Goal: Task Accomplishment & Management: Use online tool/utility

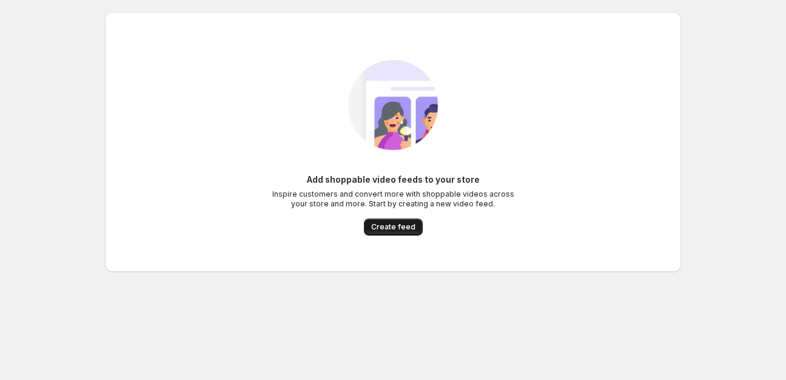
click at [376, 228] on span "Create feed" at bounding box center [393, 227] width 44 height 10
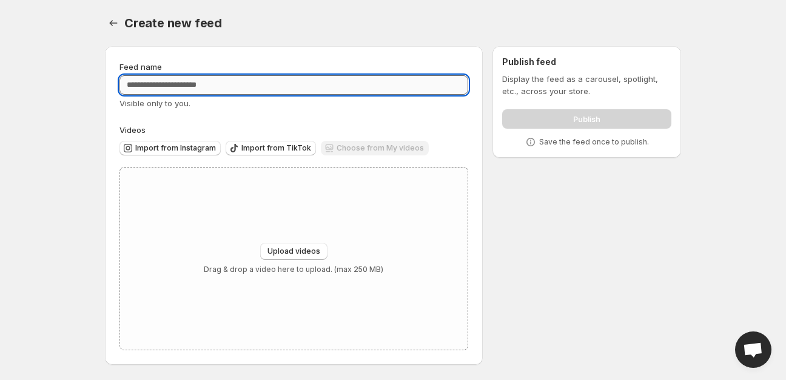
click at [362, 84] on input "Feed name" at bounding box center [294, 84] width 349 height 19
click at [143, 88] on input "**********" at bounding box center [294, 84] width 349 height 19
type input "**********"
click at [292, 248] on span "Upload videos" at bounding box center [294, 251] width 53 height 10
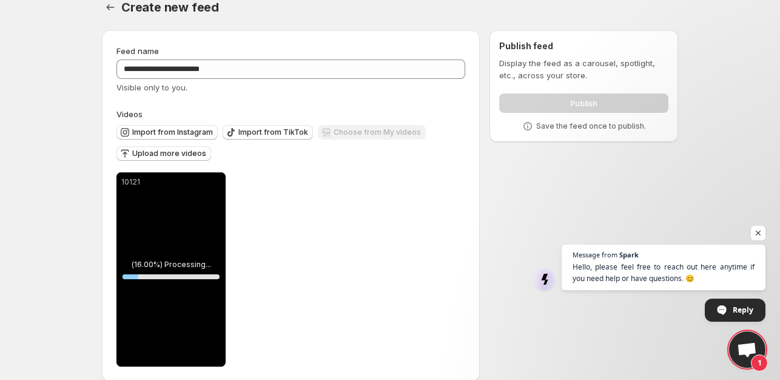
scroll to position [32, 0]
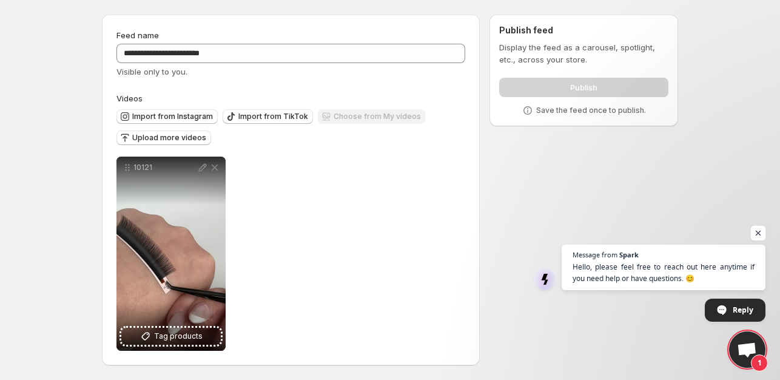
click at [760, 234] on span "Open chat" at bounding box center [758, 233] width 15 height 15
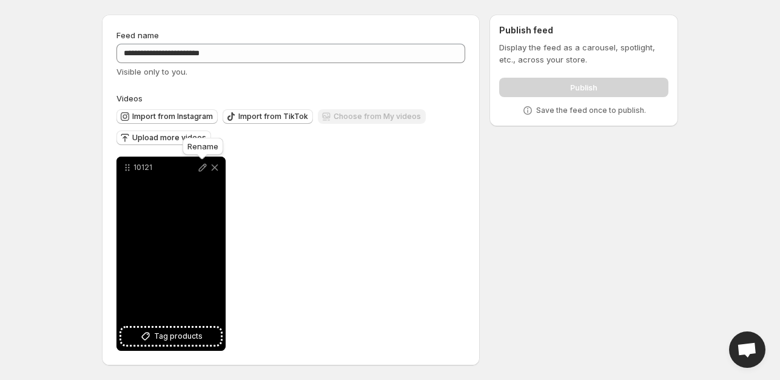
click at [204, 169] on icon at bounding box center [203, 167] width 12 height 12
click at [203, 274] on div "3mm Tweezer" at bounding box center [170, 254] width 109 height 194
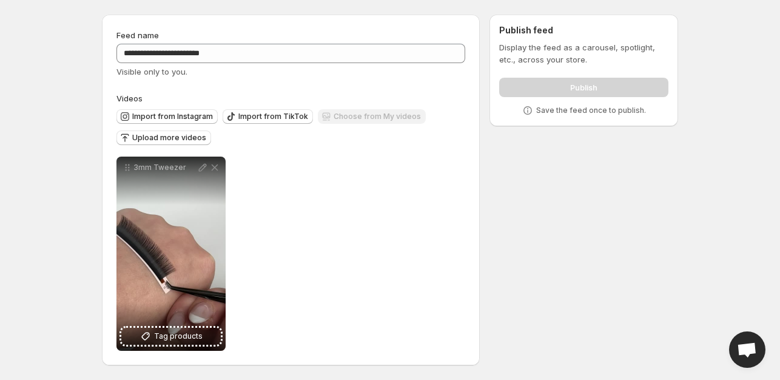
scroll to position [0, 0]
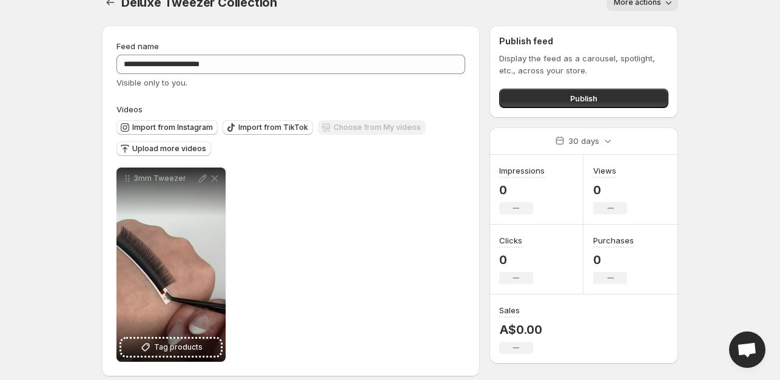
scroll to position [32, 0]
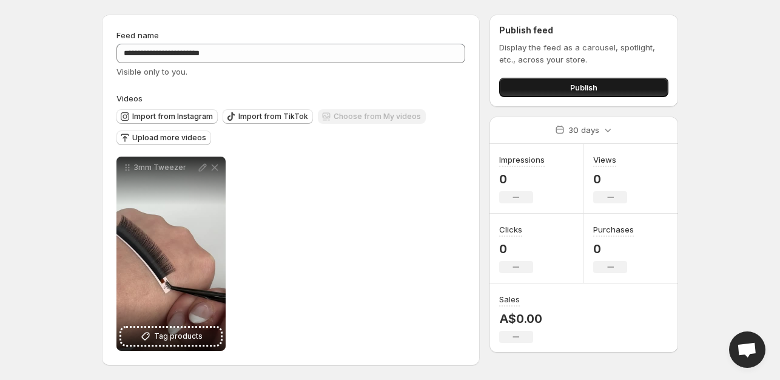
click at [558, 80] on button "Publish" at bounding box center [583, 87] width 169 height 19
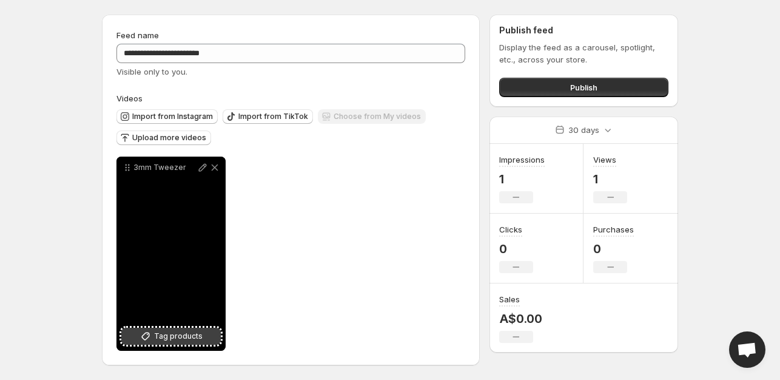
click at [172, 344] on button "Tag products" at bounding box center [170, 336] width 99 height 17
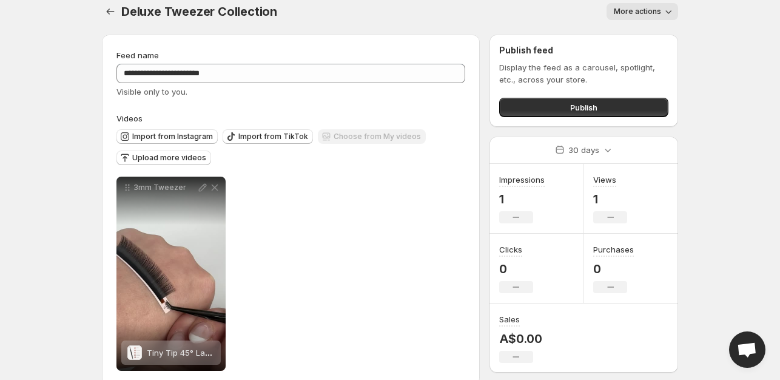
scroll to position [0, 0]
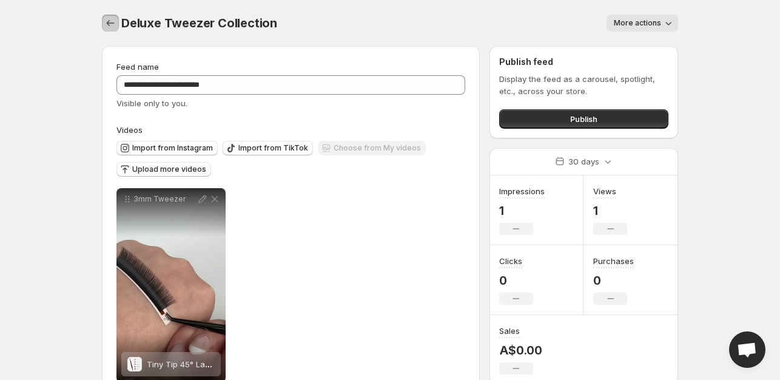
click at [109, 25] on icon "Settings" at bounding box center [110, 23] width 12 height 12
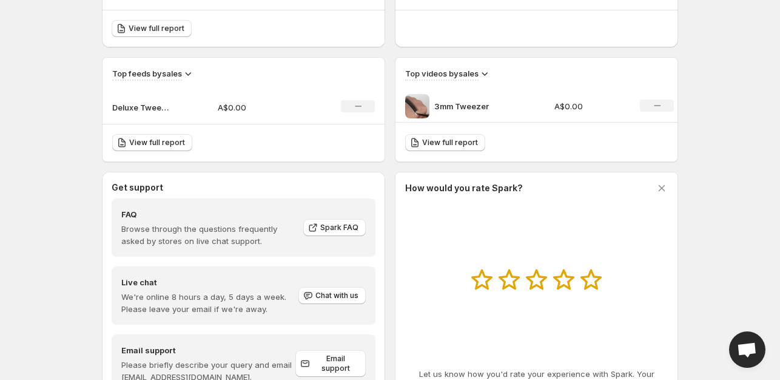
scroll to position [423, 0]
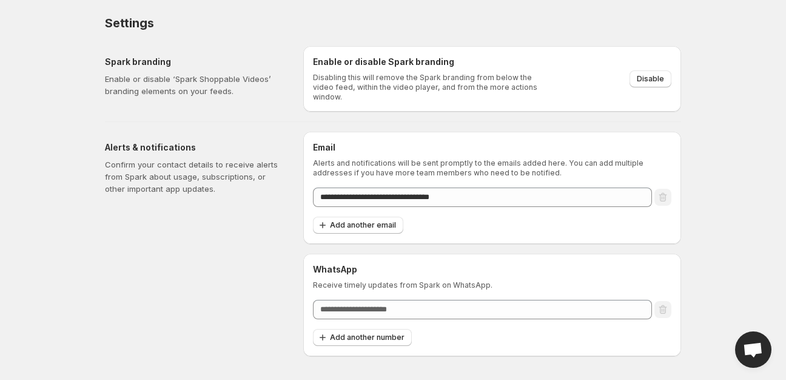
click at [673, 66] on div "Enable or disable Spark branding Disabling this will remove the Spark branding …" at bounding box center [492, 79] width 378 height 66
click at [663, 74] on span "Disable" at bounding box center [650, 79] width 27 height 10
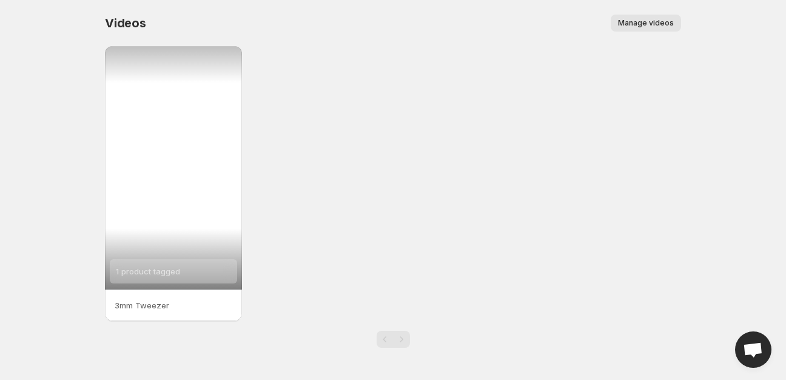
click at [197, 107] on div "1 product tagged" at bounding box center [173, 167] width 137 height 243
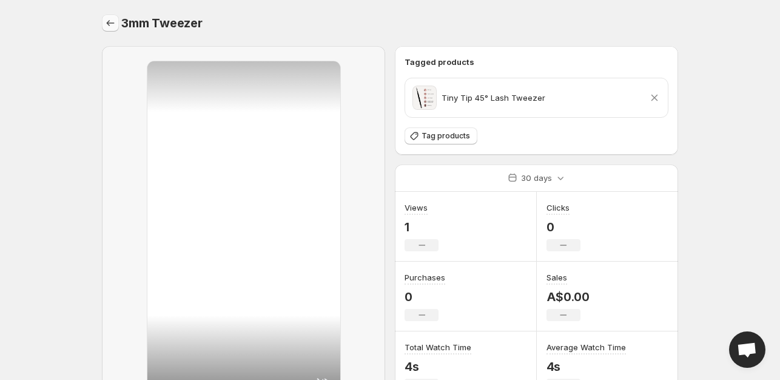
click at [109, 22] on icon "Settings" at bounding box center [110, 23] width 12 height 12
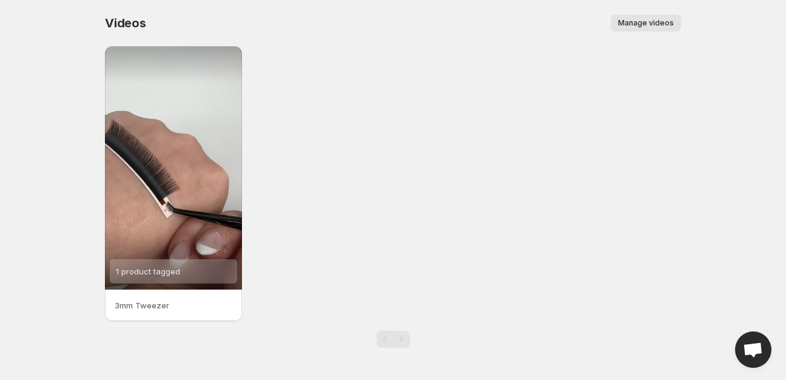
click at [664, 24] on span "Manage videos" at bounding box center [646, 23] width 56 height 10
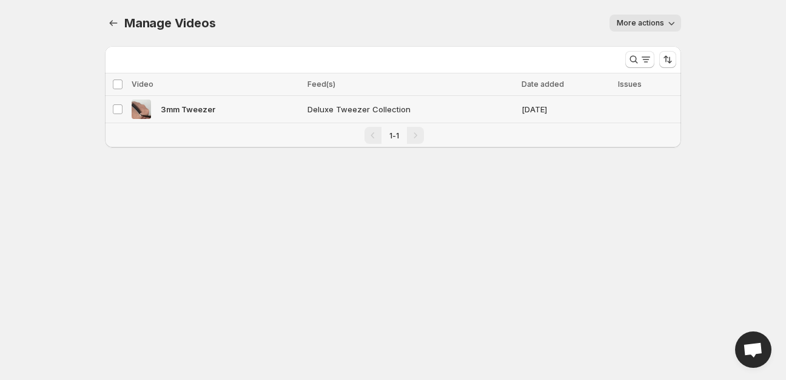
click at [178, 110] on span "3mm Tweezer" at bounding box center [188, 109] width 55 height 12
click at [672, 21] on icon "button" at bounding box center [671, 23] width 12 height 12
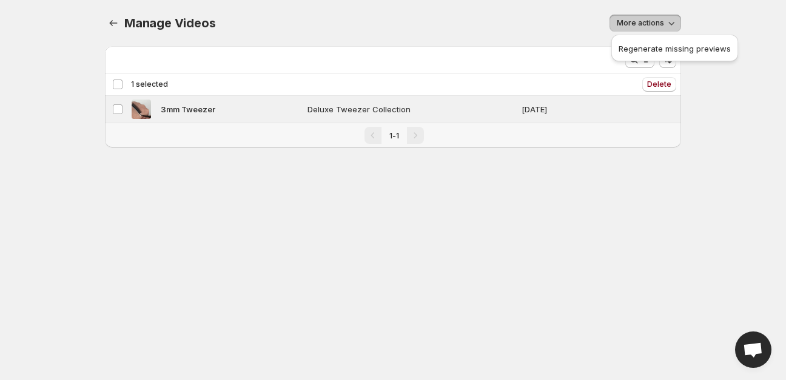
click at [672, 21] on icon "button" at bounding box center [671, 23] width 12 height 12
click at [111, 27] on icon "Manage Videos" at bounding box center [113, 23] width 12 height 12
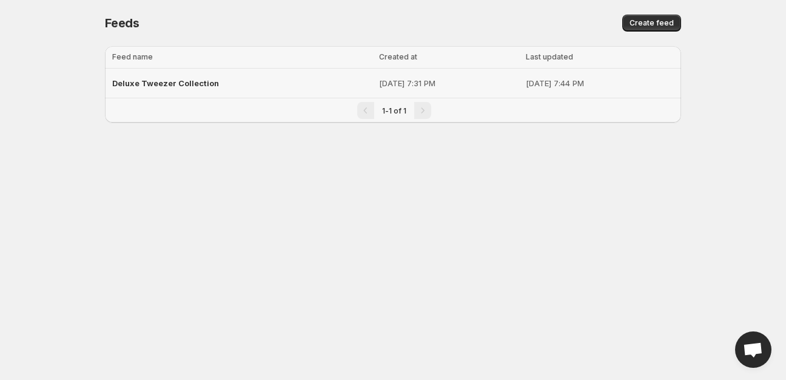
click at [143, 87] on span "Deluxe Tweezer Collection" at bounding box center [165, 83] width 107 height 10
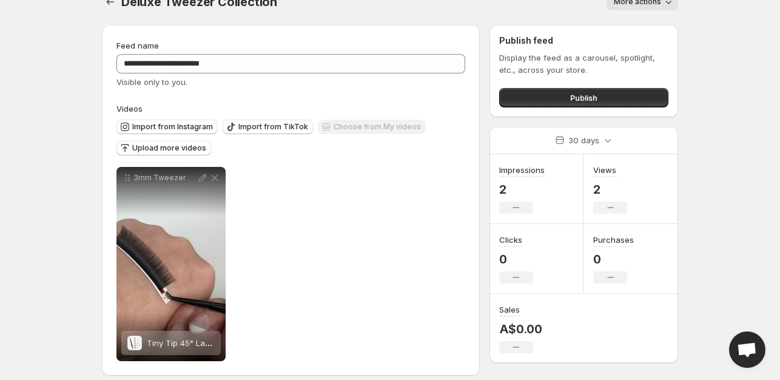
scroll to position [32, 0]
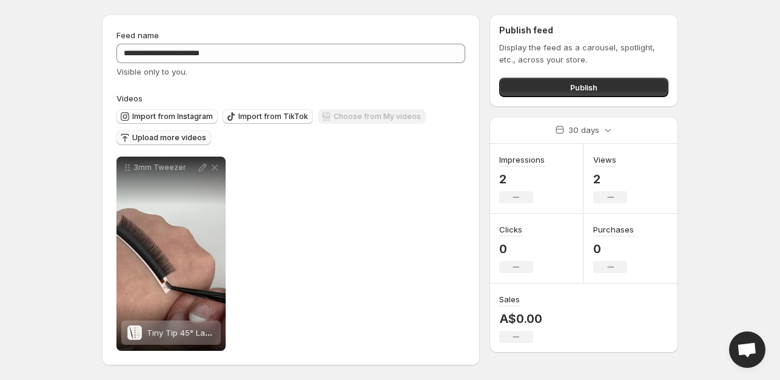
click at [184, 135] on span "Upload more videos" at bounding box center [169, 138] width 74 height 10
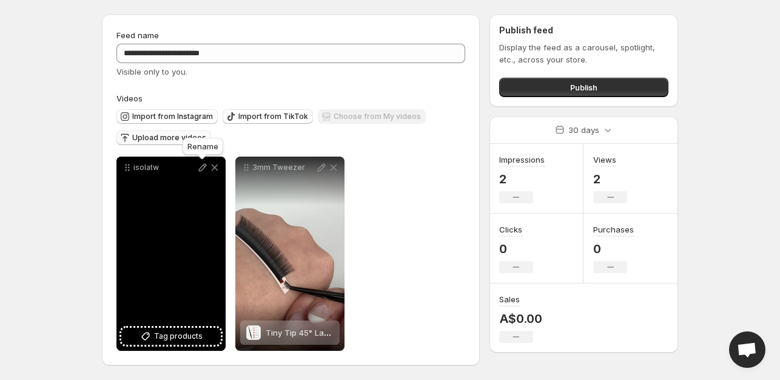
click at [204, 171] on icon at bounding box center [203, 167] width 12 height 12
click at [153, 337] on button "Tag products" at bounding box center [170, 336] width 99 height 17
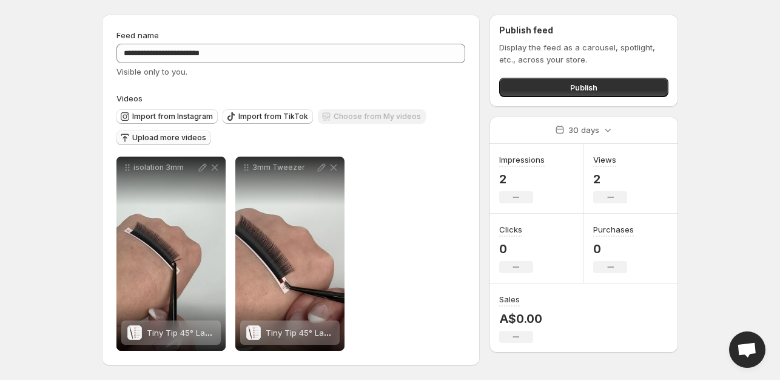
scroll to position [0, 0]
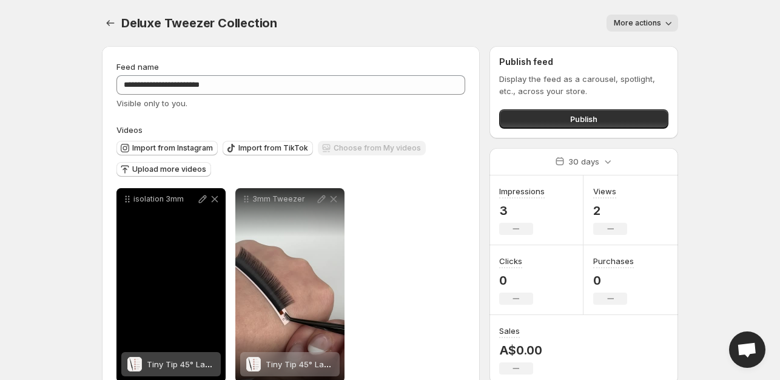
scroll to position [32, 0]
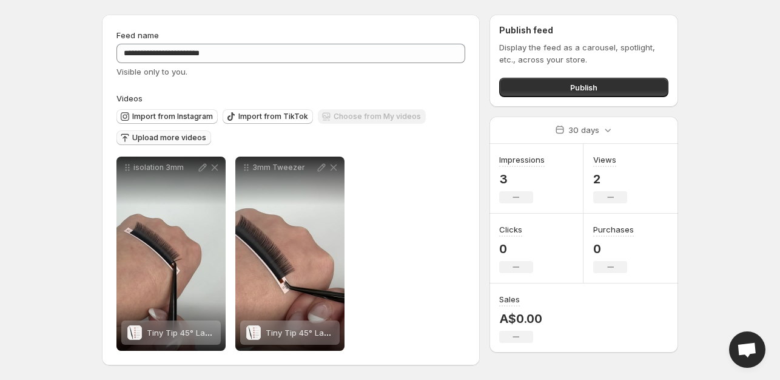
click at [167, 135] on span "Upload more videos" at bounding box center [169, 138] width 74 height 10
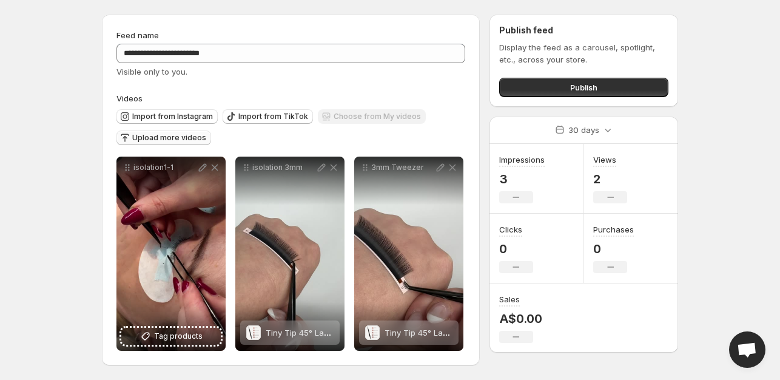
click at [151, 136] on span "Upload more videos" at bounding box center [169, 138] width 74 height 10
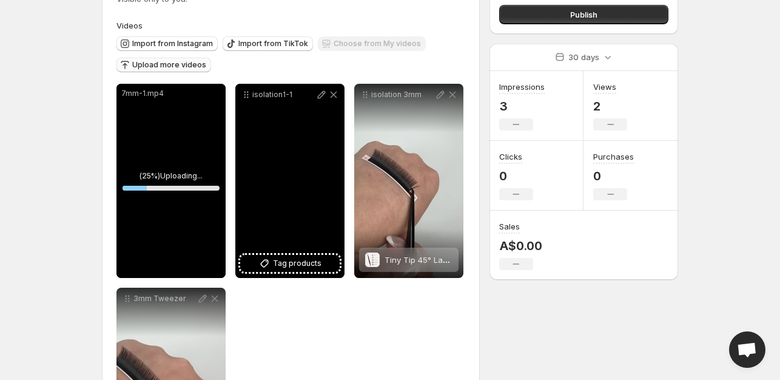
scroll to position [93, 0]
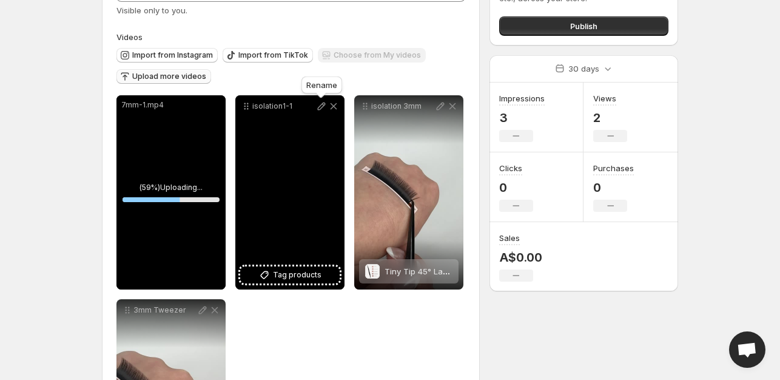
click at [319, 109] on icon at bounding box center [321, 106] width 12 height 12
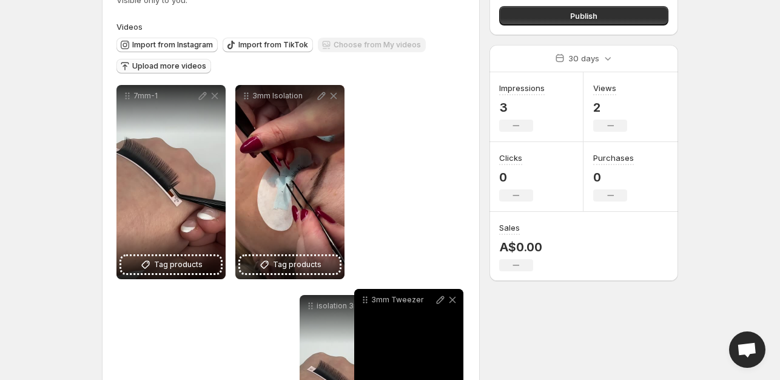
scroll to position [109, 0]
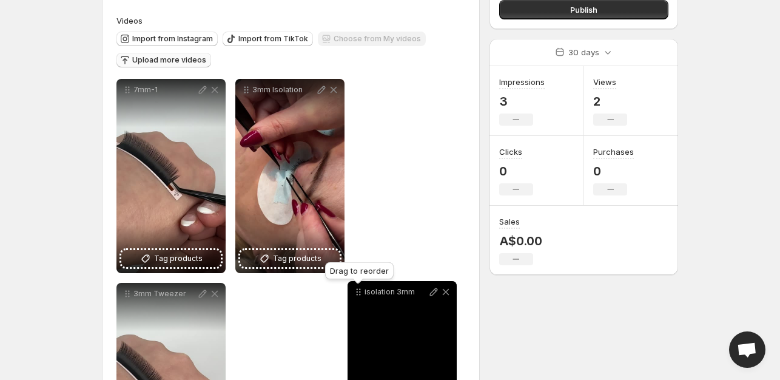
drag, startPoint x: 365, startPoint y: 107, endPoint x: 358, endPoint y: 292, distance: 184.5
click at [358, 292] on icon at bounding box center [358, 292] width 12 height 12
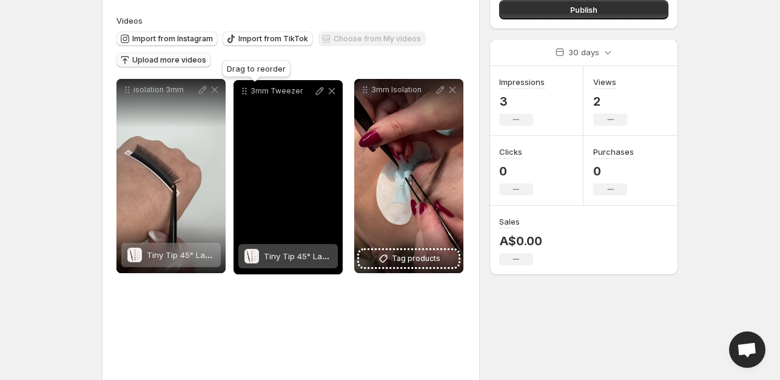
drag, startPoint x: 126, startPoint y: 297, endPoint x: 242, endPoint y: 93, distance: 233.9
click at [242, 93] on icon at bounding box center [244, 91] width 12 height 12
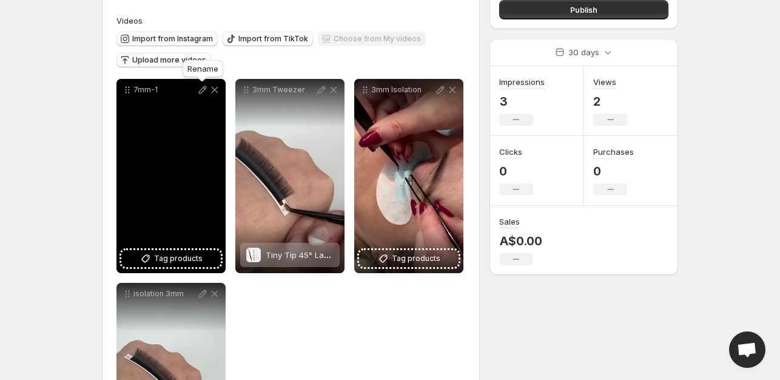
click at [203, 90] on icon at bounding box center [203, 90] width 8 height 8
click at [172, 263] on span "Tag products" at bounding box center [178, 258] width 49 height 12
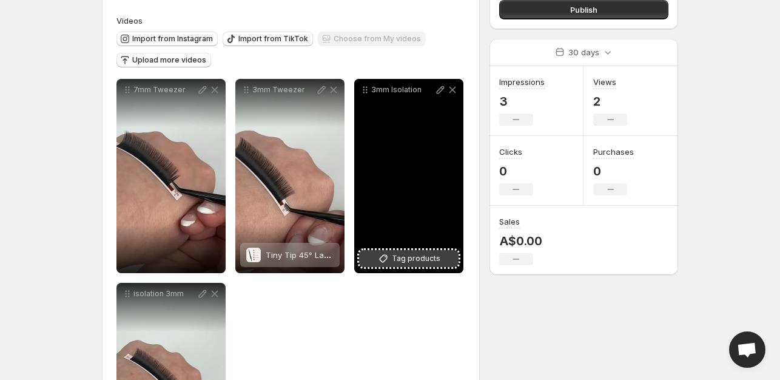
click at [414, 256] on span "Tag products" at bounding box center [416, 258] width 49 height 12
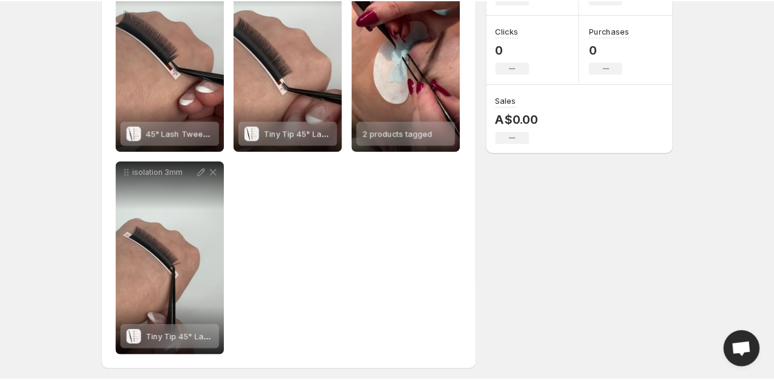
scroll to position [0, 0]
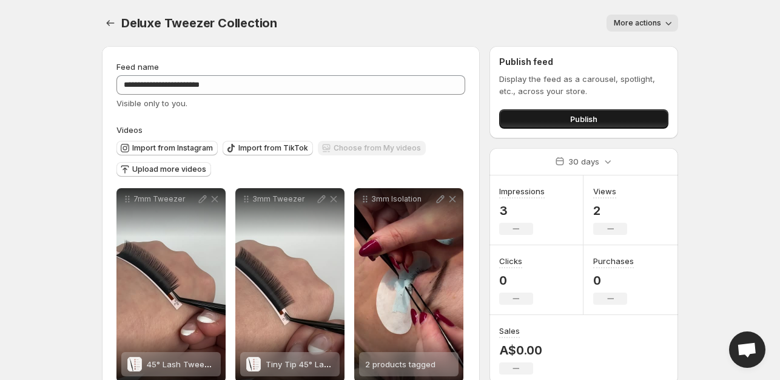
click at [529, 125] on button "Publish" at bounding box center [583, 118] width 169 height 19
click at [638, 16] on button "More actions" at bounding box center [643, 23] width 72 height 17
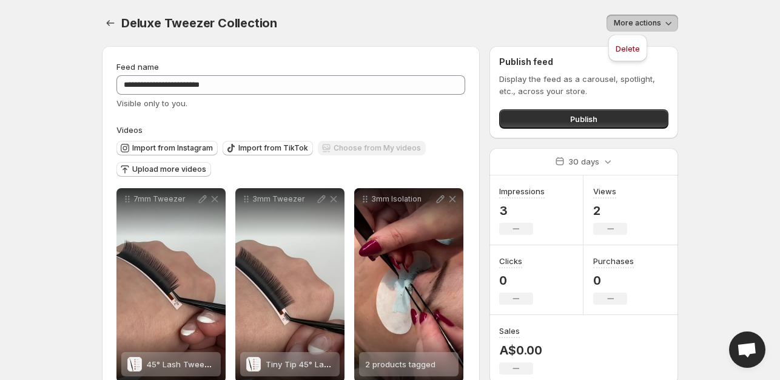
click at [638, 16] on button "More actions" at bounding box center [643, 23] width 72 height 17
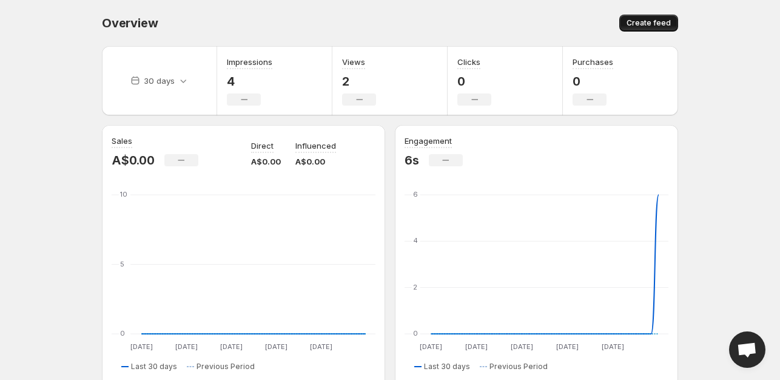
click at [650, 30] on button "Create feed" at bounding box center [648, 23] width 59 height 17
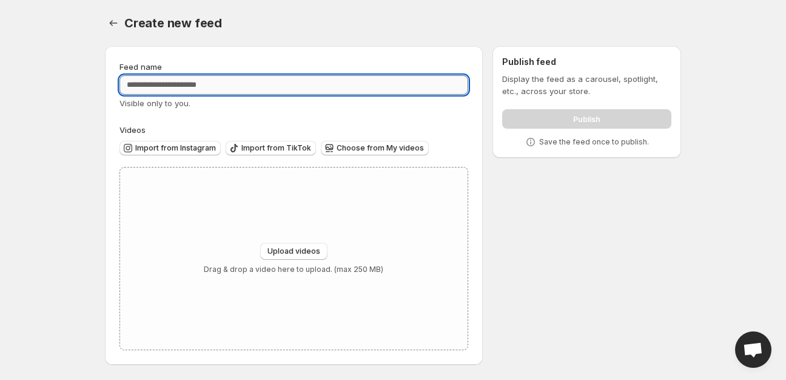
click at [229, 83] on input "Feed name" at bounding box center [294, 84] width 349 height 19
drag, startPoint x: 153, startPoint y: 77, endPoint x: 27, endPoint y: 94, distance: 127.9
click at [44, 96] on body "**********" at bounding box center [393, 190] width 786 height 380
type input "**********"
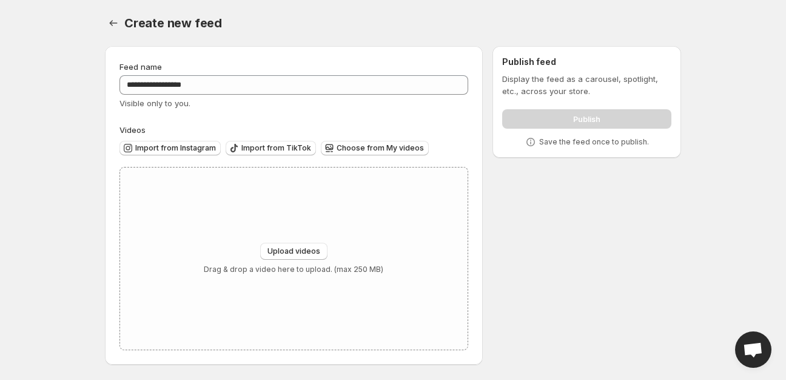
click at [274, 108] on div "Visible only to you." at bounding box center [294, 103] width 349 height 12
click at [197, 148] on span "Import from Instagram" at bounding box center [175, 148] width 81 height 10
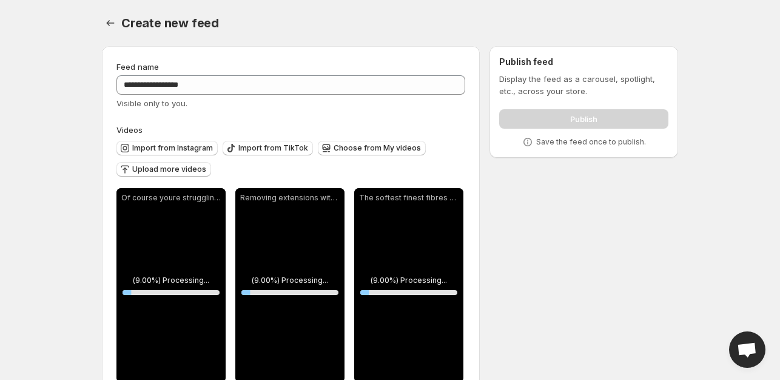
scroll to position [236, 0]
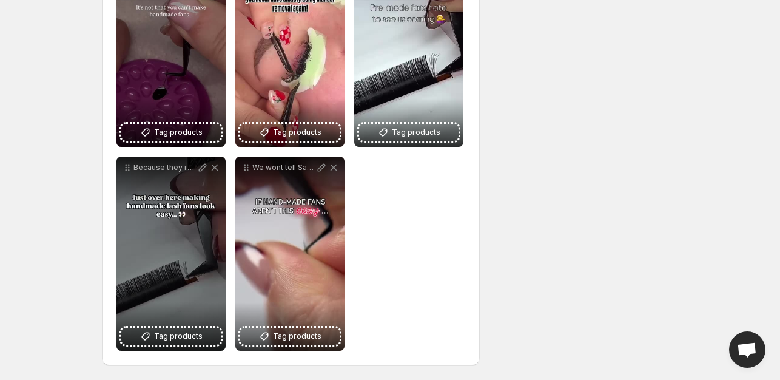
click at [251, 355] on div "**********" at bounding box center [291, 88] width 378 height 554
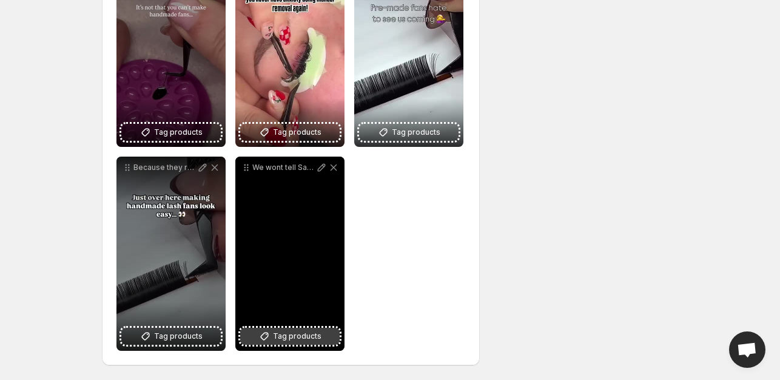
click at [268, 335] on icon at bounding box center [264, 336] width 12 height 12
click at [275, 340] on div "FineLine 90• Tweezer for Eyelash Extensions" at bounding box center [300, 332] width 68 height 24
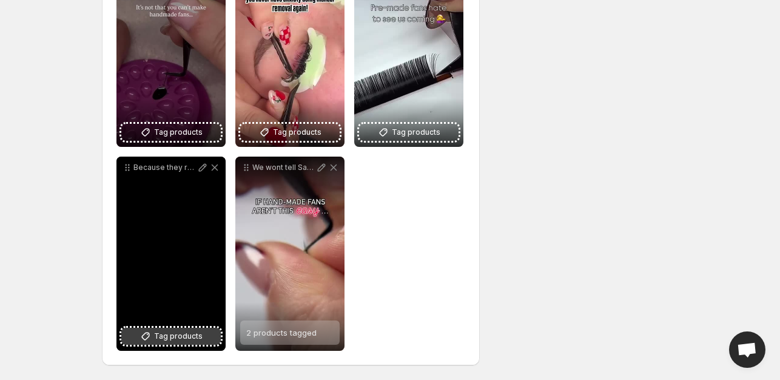
click at [192, 333] on span "Tag products" at bounding box center [178, 336] width 49 height 12
click at [204, 333] on span "Flatline 90• Boot Style Tweezer for Eyelash Extensions" at bounding box center [251, 333] width 209 height 10
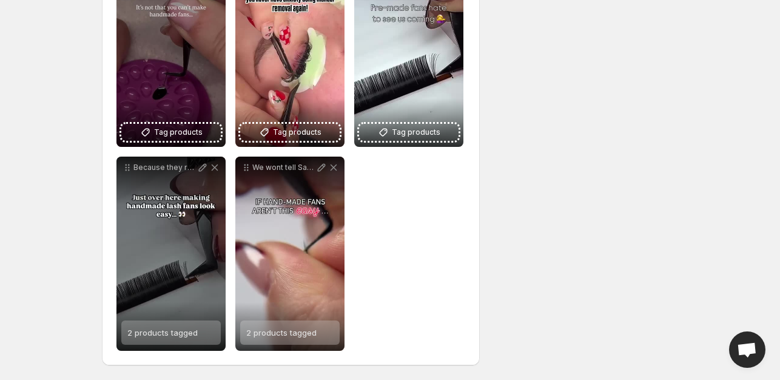
scroll to position [175, 0]
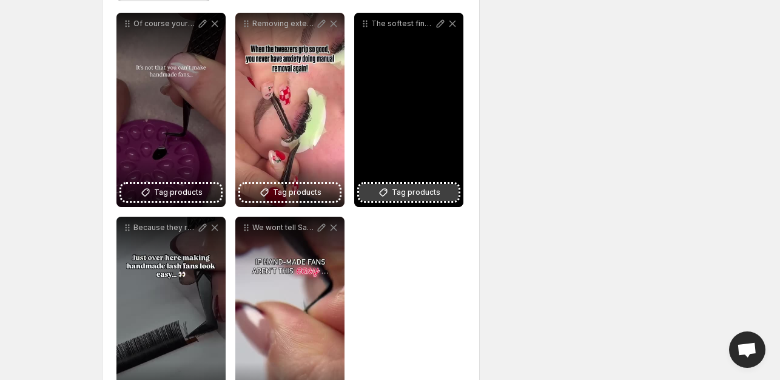
click at [431, 198] on span "Tag products" at bounding box center [416, 192] width 49 height 12
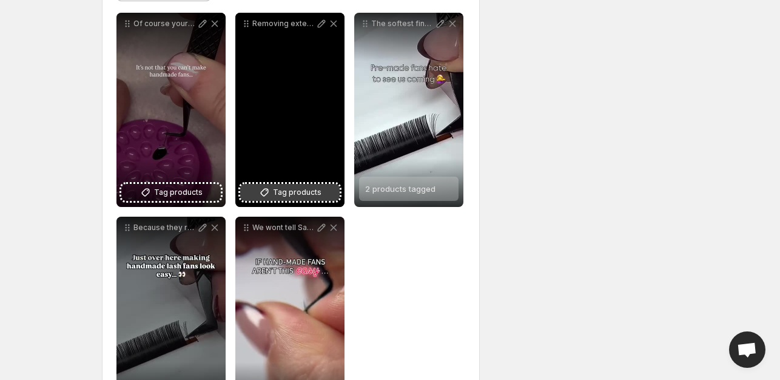
click at [301, 195] on span "Tag products" at bounding box center [297, 192] width 49 height 12
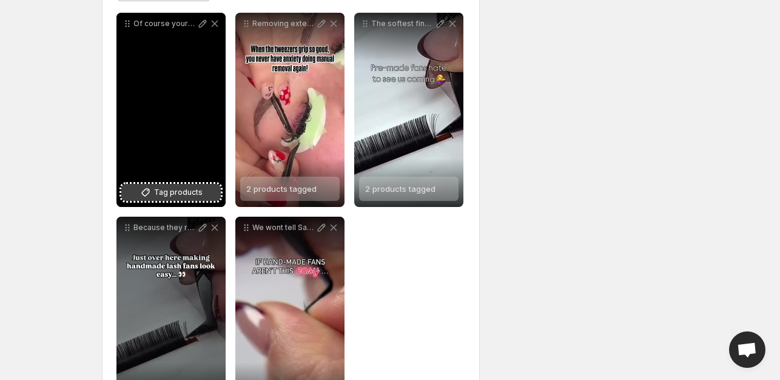
click at [175, 186] on span "Tag products" at bounding box center [178, 192] width 49 height 12
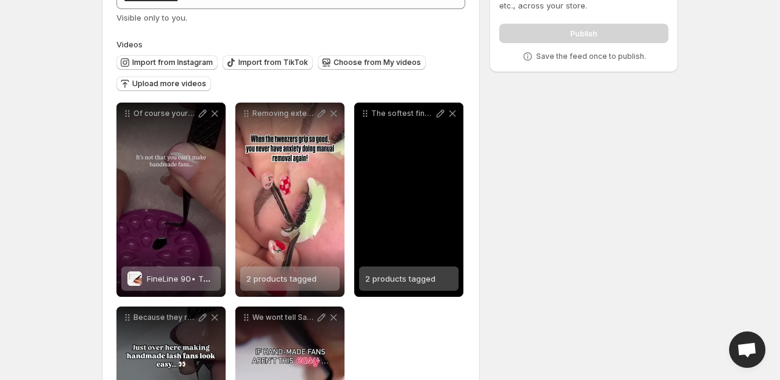
scroll to position [0, 0]
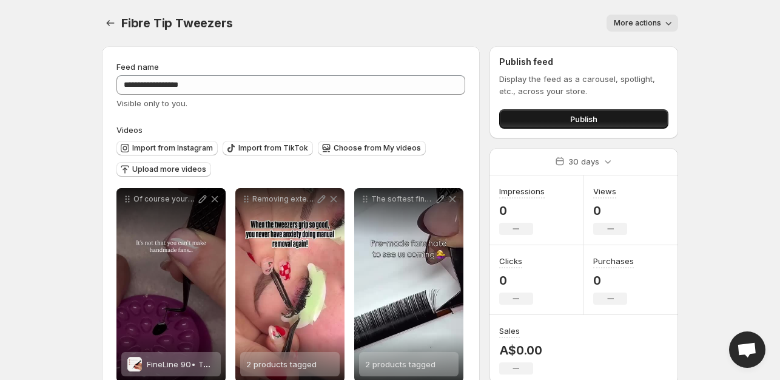
click at [545, 113] on button "Publish" at bounding box center [583, 118] width 169 height 19
